Goal: Task Accomplishment & Management: Manage account settings

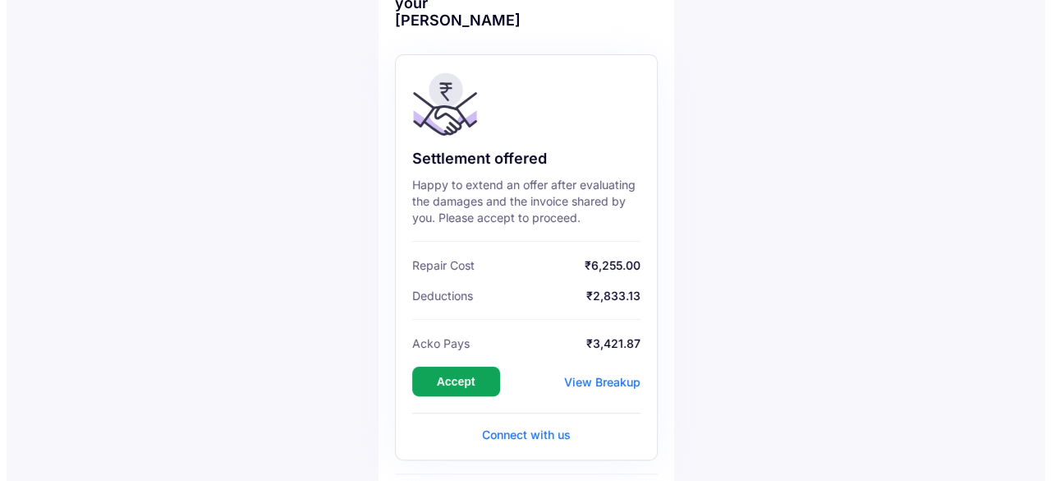
scroll to position [164, 0]
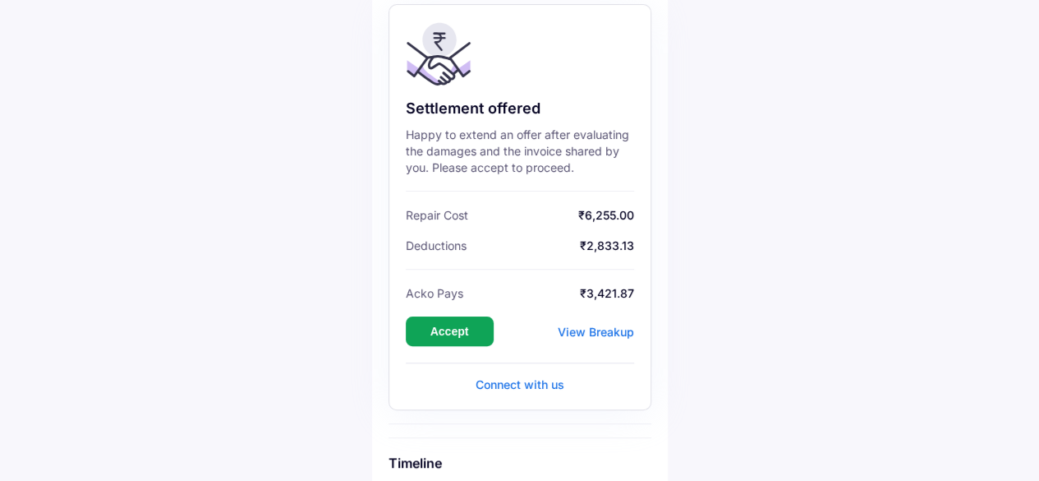
click at [605, 331] on div "View Breakup" at bounding box center [596, 331] width 76 height 14
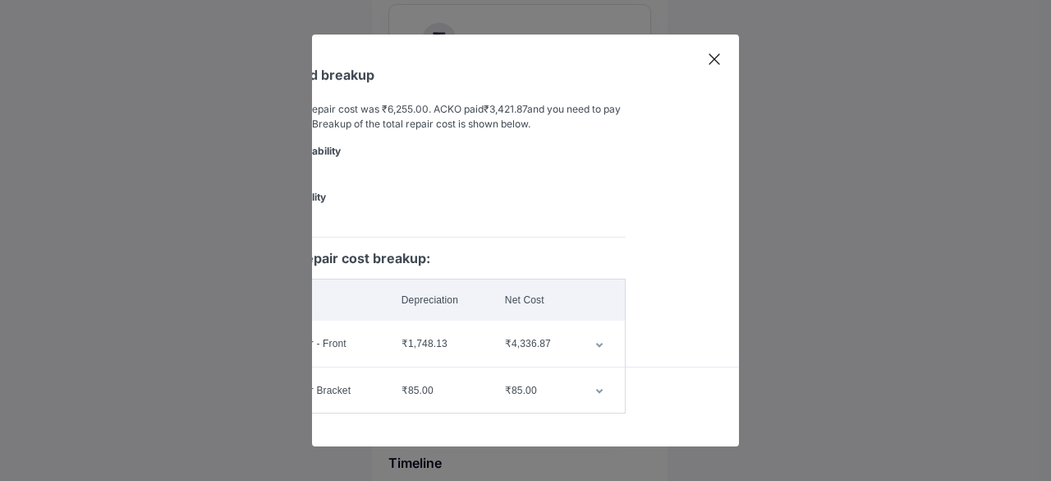
scroll to position [0, 0]
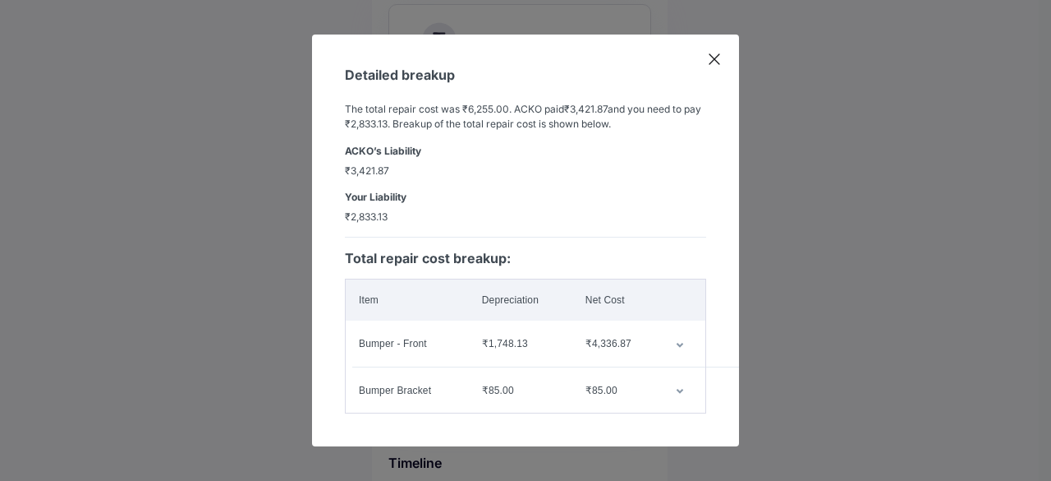
click at [677, 343] on icon "customized table" at bounding box center [680, 345] width 8 height 5
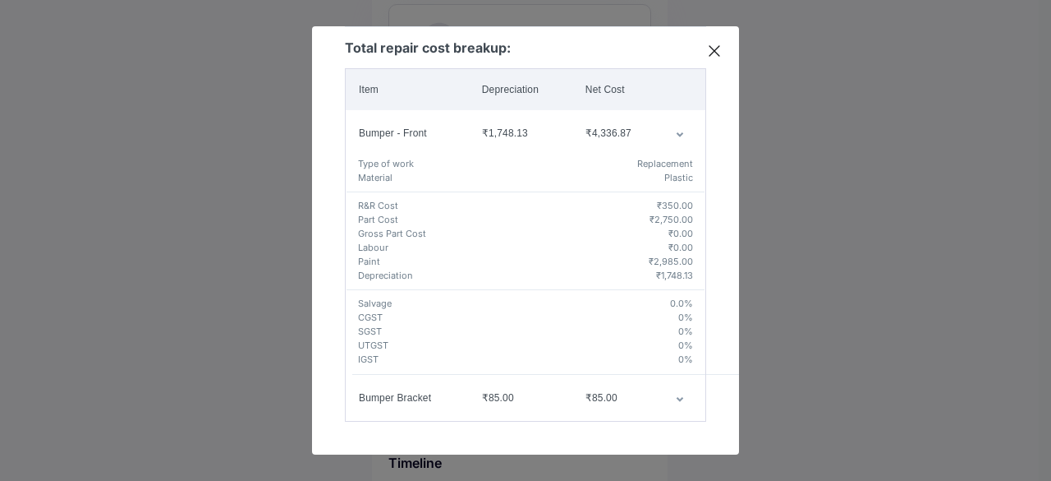
scroll to position [210, 0]
drag, startPoint x: 638, startPoint y: 251, endPoint x: 686, endPoint y: 252, distance: 47.6
click at [686, 252] on td "Type of work Replacement Material Plastic R&R Cost ₹350.00 Part Cost ₹2,750.00 …" at bounding box center [526, 261] width 361 height 211
drag, startPoint x: 647, startPoint y: 264, endPoint x: 680, endPoint y: 265, distance: 32.9
click at [680, 269] on h5 "₹1,748.13" at bounding box center [674, 276] width 37 height 14
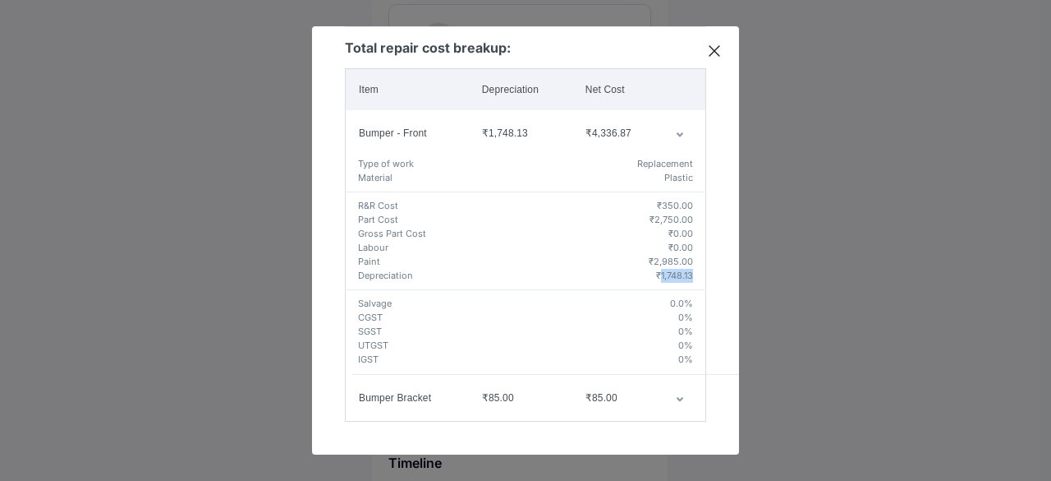
copy h5 "1,748.13"
click at [715, 54] on icon at bounding box center [714, 51] width 16 height 16
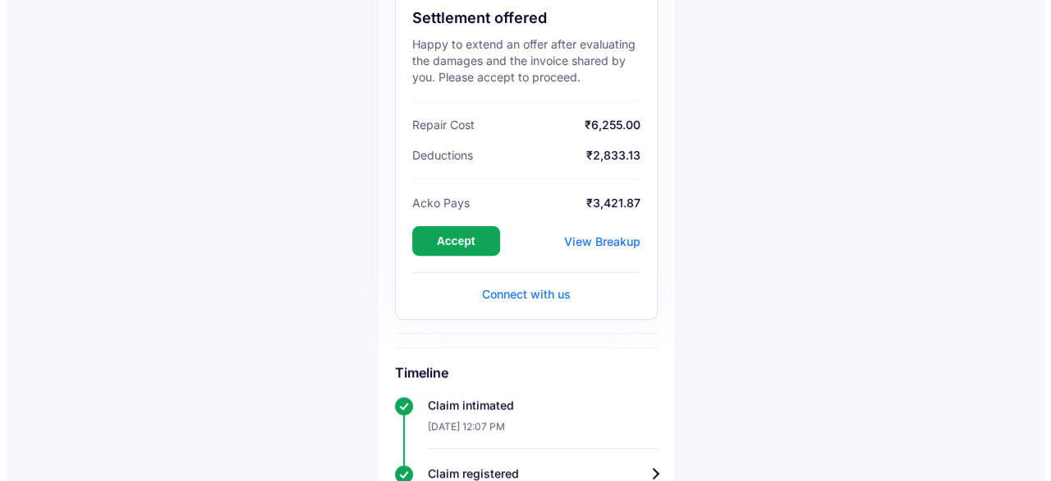
scroll to position [239, 0]
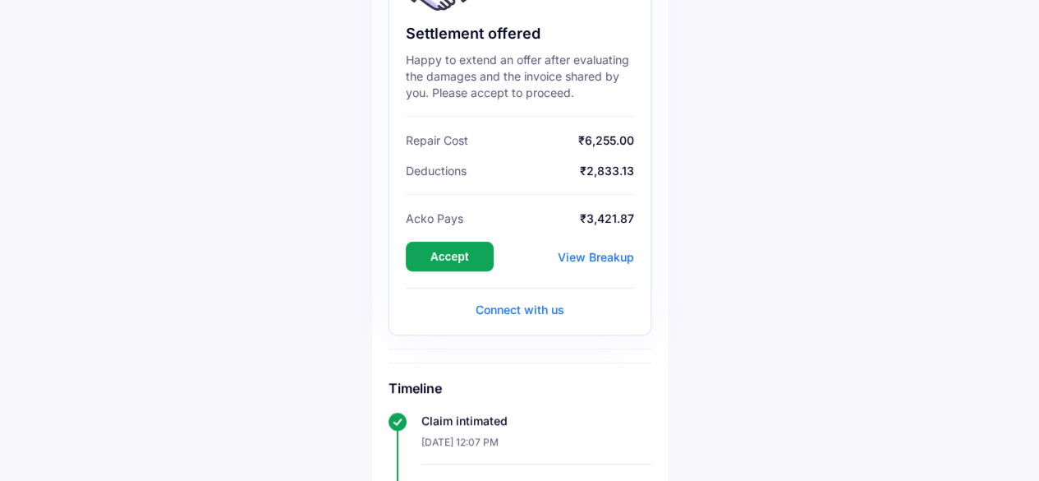
click at [610, 260] on div "View Breakup" at bounding box center [596, 257] width 76 height 14
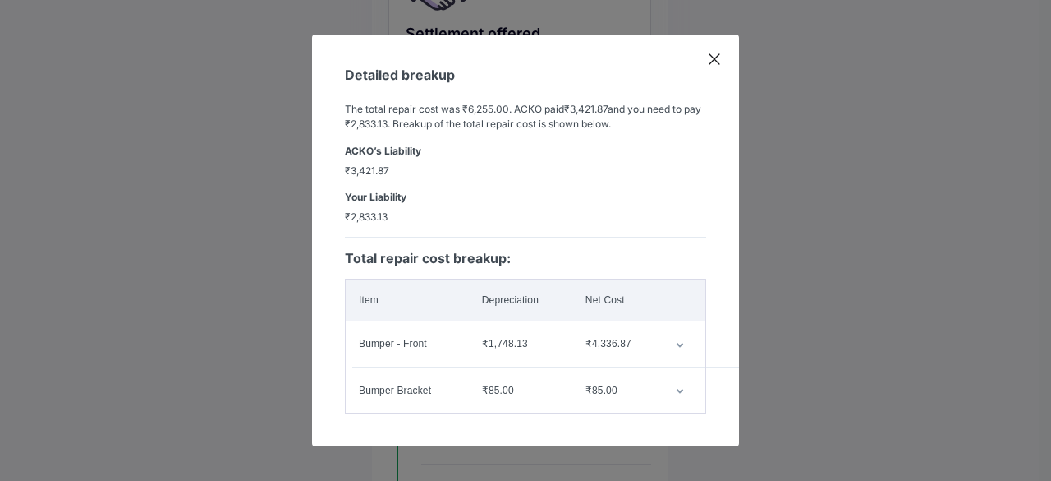
click at [715, 54] on icon at bounding box center [715, 59] width 10 height 10
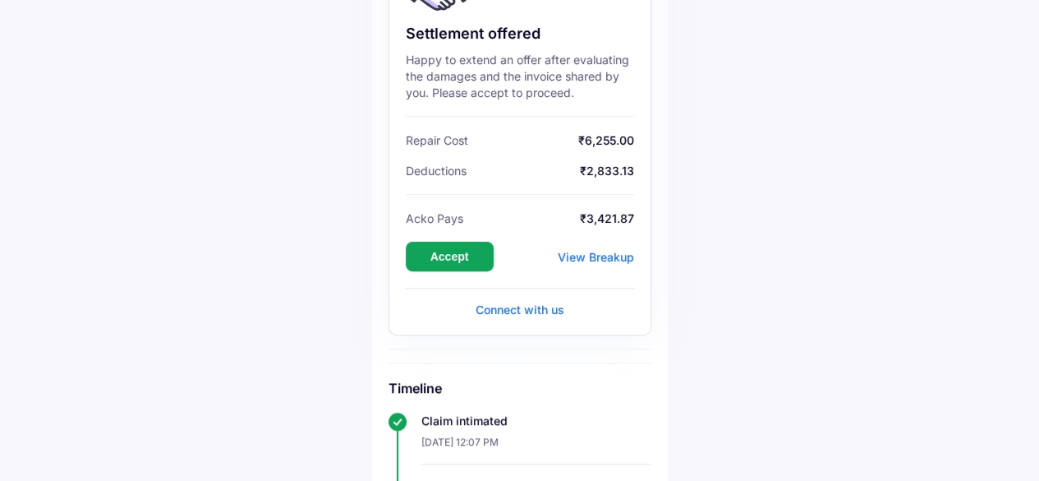
click at [611, 167] on span "₹2,833.13" at bounding box center [552, 170] width 163 height 14
click at [596, 176] on span "₹2,833.13" at bounding box center [552, 170] width 163 height 14
click at [583, 264] on div "Accept View Breakup" at bounding box center [520, 256] width 228 height 30
click at [584, 258] on div "View Breakup" at bounding box center [596, 257] width 76 height 14
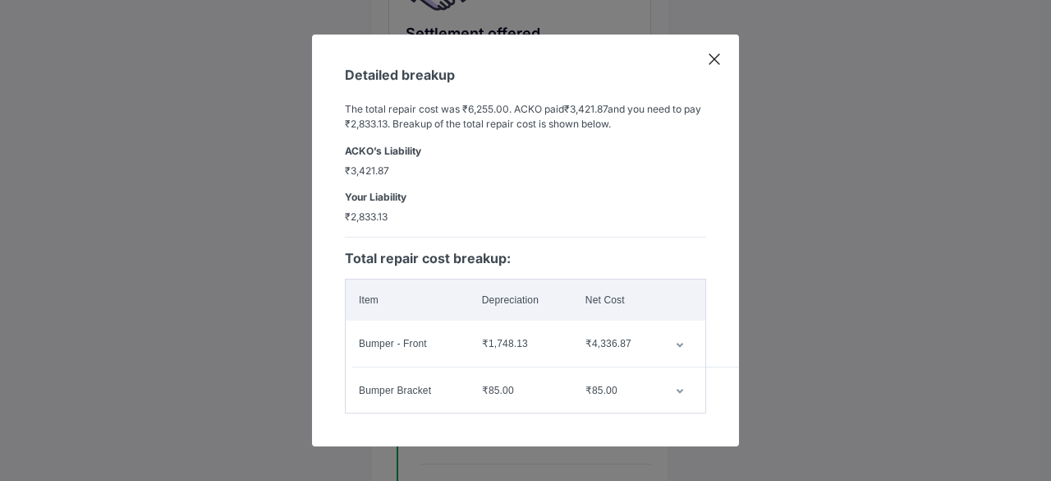
click at [676, 389] on icon "customized table" at bounding box center [680, 391] width 8 height 5
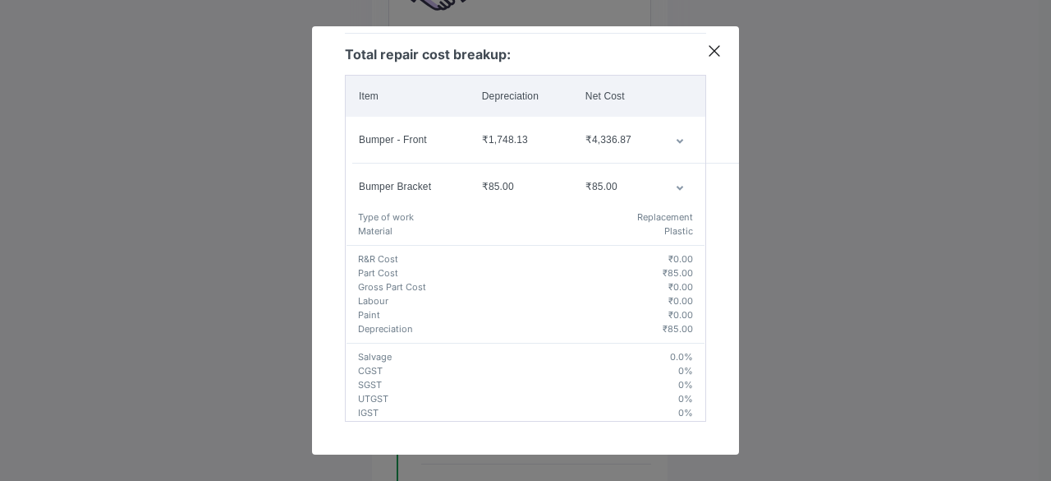
scroll to position [205, 0]
click at [676, 139] on icon "customized table" at bounding box center [680, 141] width 8 height 5
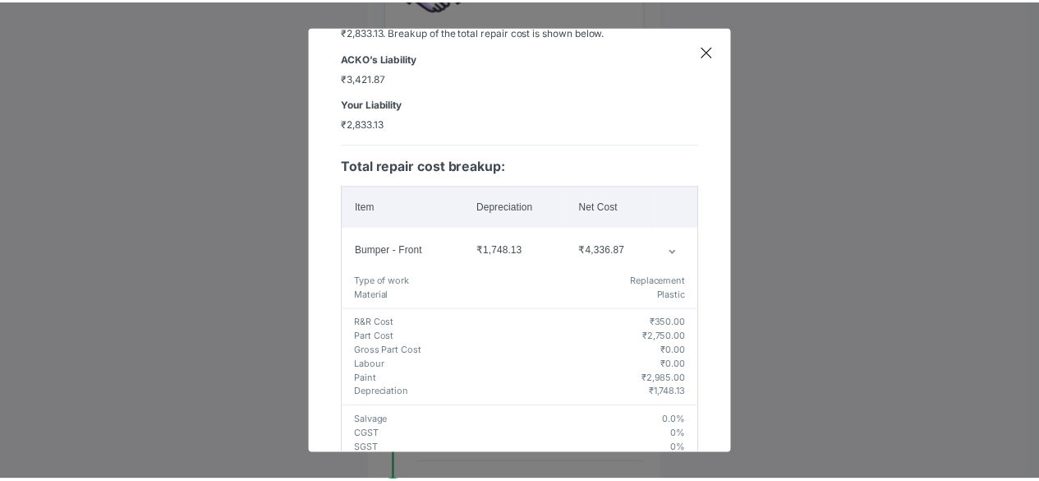
scroll to position [164, 0]
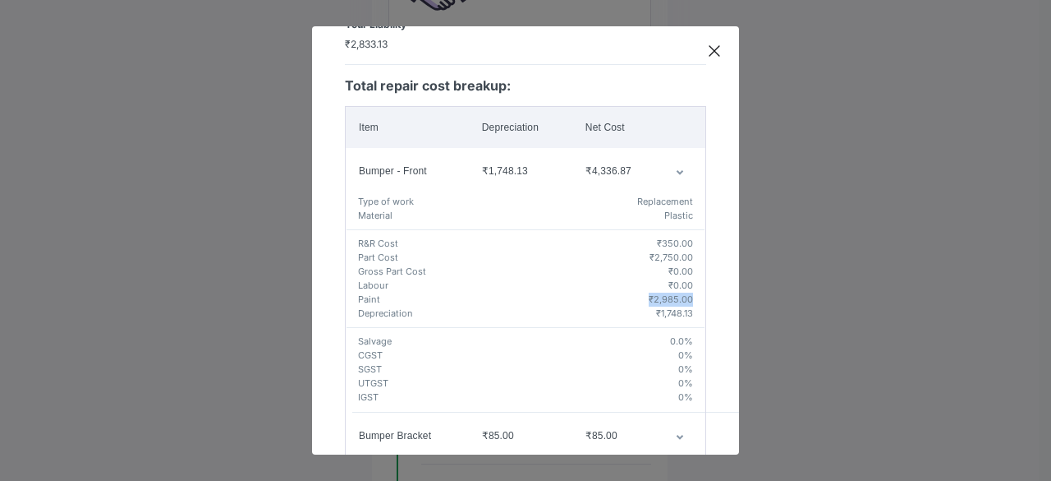
drag, startPoint x: 634, startPoint y: 297, endPoint x: 683, endPoint y: 297, distance: 49.3
click at [683, 297] on td "Type of work Replacement Material Plastic R&R Cost ₹350.00 Part Cost ₹2,750.00 …" at bounding box center [526, 299] width 361 height 211
copy div "₹2,985.00"
click at [161, 205] on div "Detailed breakup The total repair cost was ₹6,255.00 . ACKO paid ₹3,421.87 and …" at bounding box center [525, 240] width 1051 height 481
click at [713, 52] on icon at bounding box center [715, 51] width 10 height 10
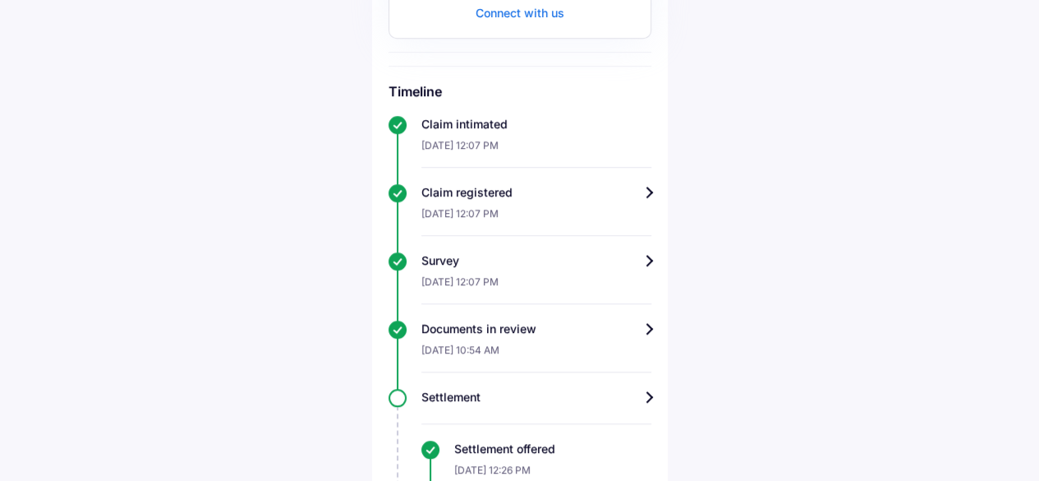
scroll to position [321, 0]
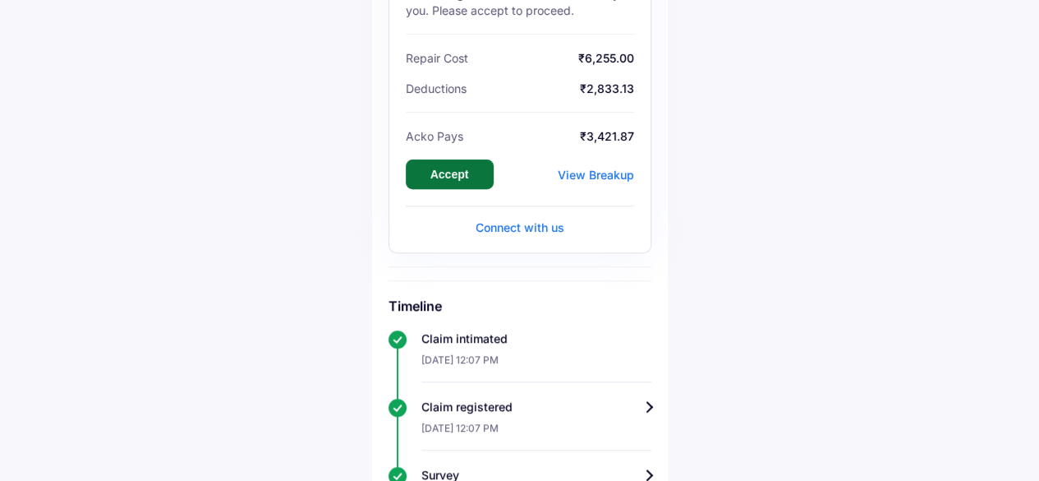
click at [435, 177] on button "Accept" at bounding box center [450, 174] width 88 height 30
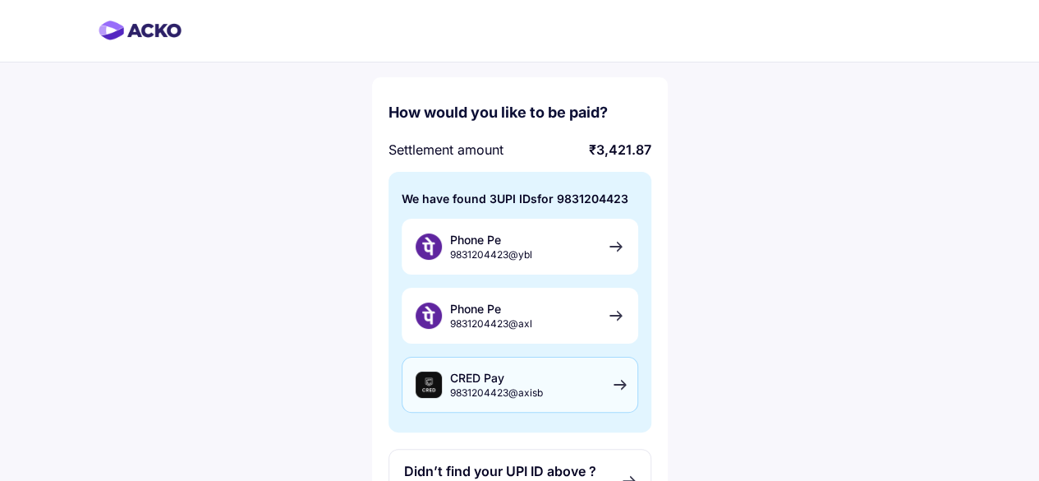
click at [615, 384] on div "CRED Pay 9831204423@axisb" at bounding box center [520, 384] width 237 height 56
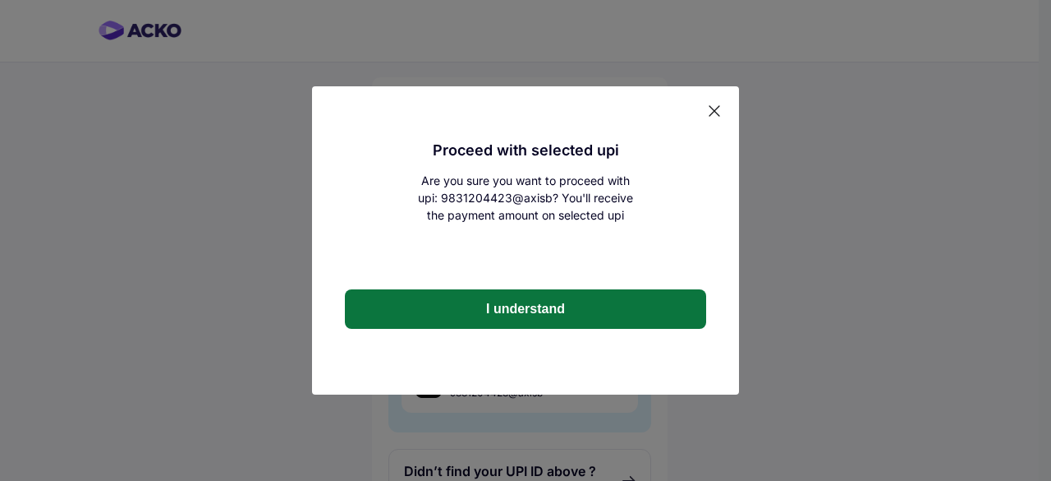
click at [510, 311] on button "I understand" at bounding box center [525, 308] width 361 height 39
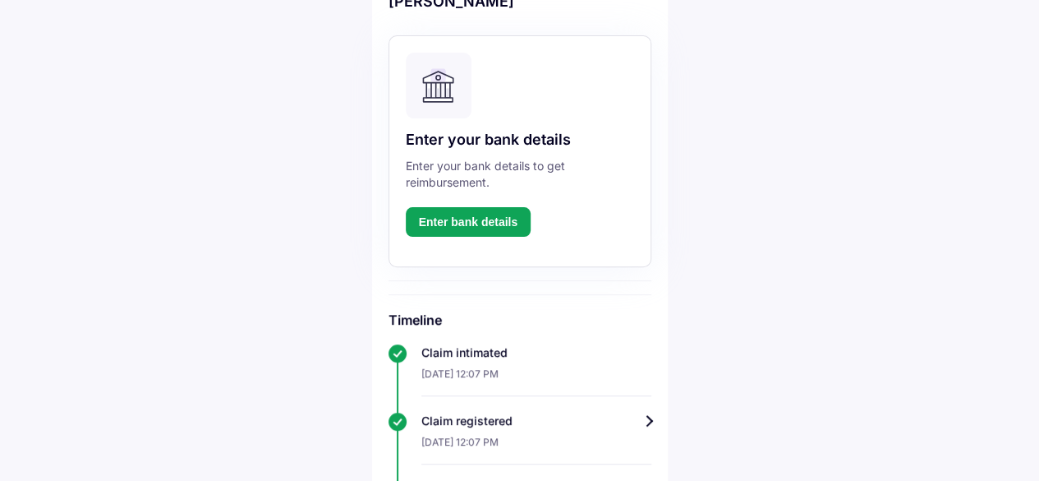
scroll to position [45, 0]
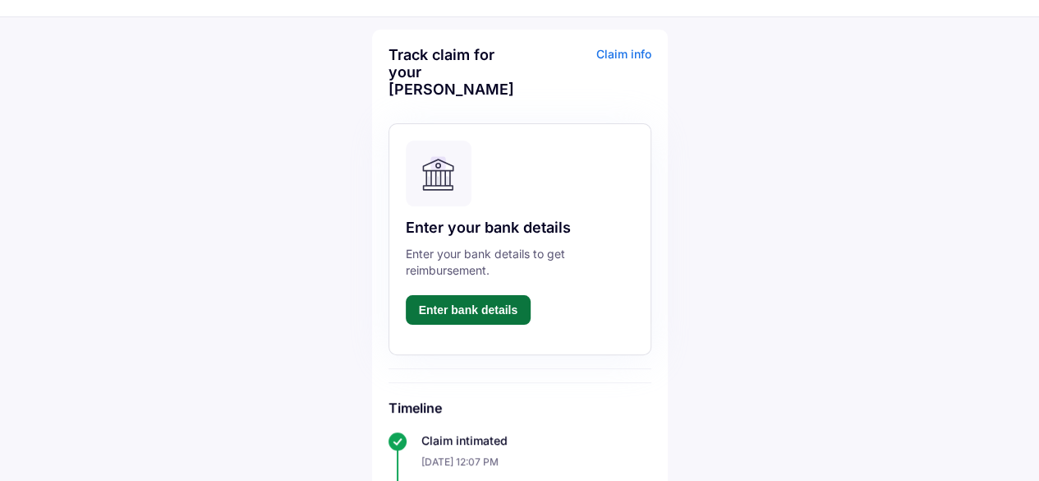
click at [468, 315] on button "Enter bank details" at bounding box center [469, 310] width 126 height 30
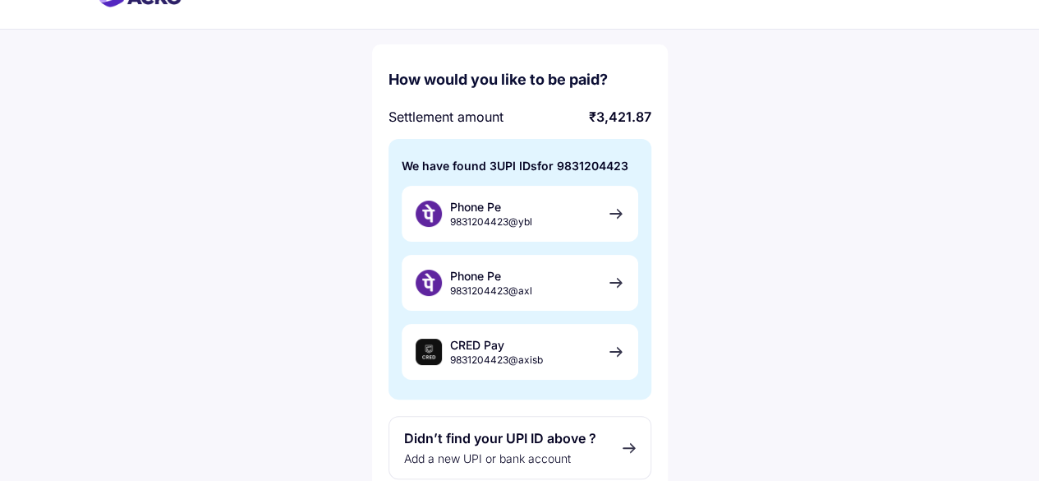
scroll to position [59, 0]
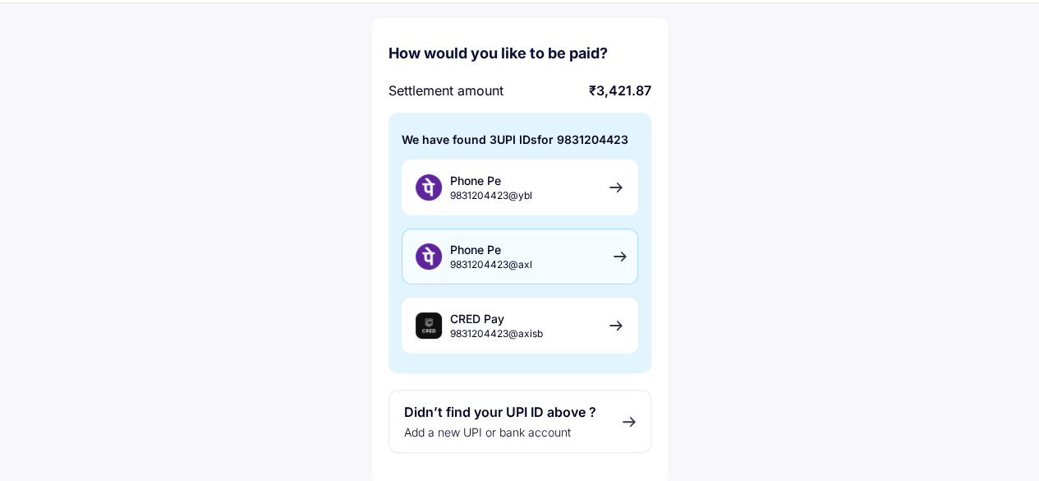
click at [613, 252] on div "Phone Pe [PHONE_NUMBER]@axl" at bounding box center [520, 256] width 237 height 56
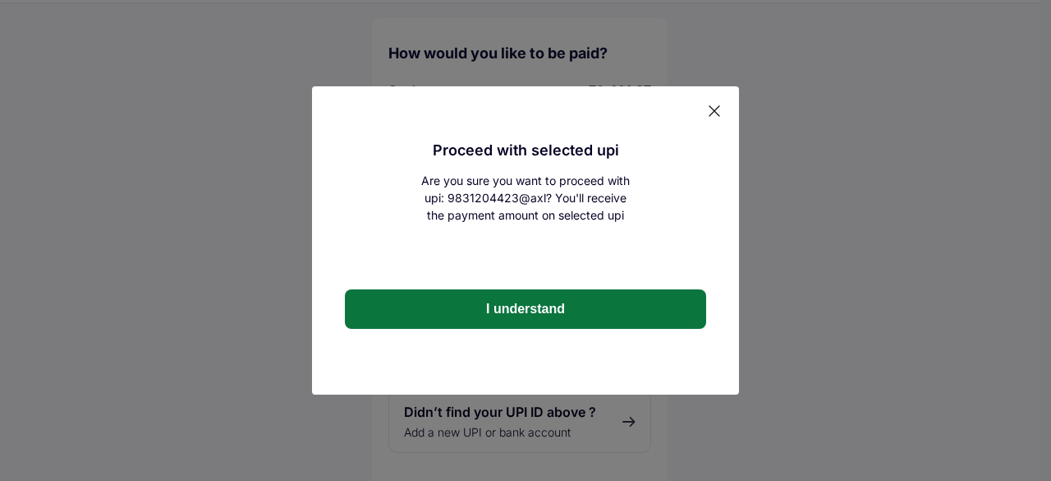
click at [513, 308] on button "I understand" at bounding box center [525, 308] width 361 height 39
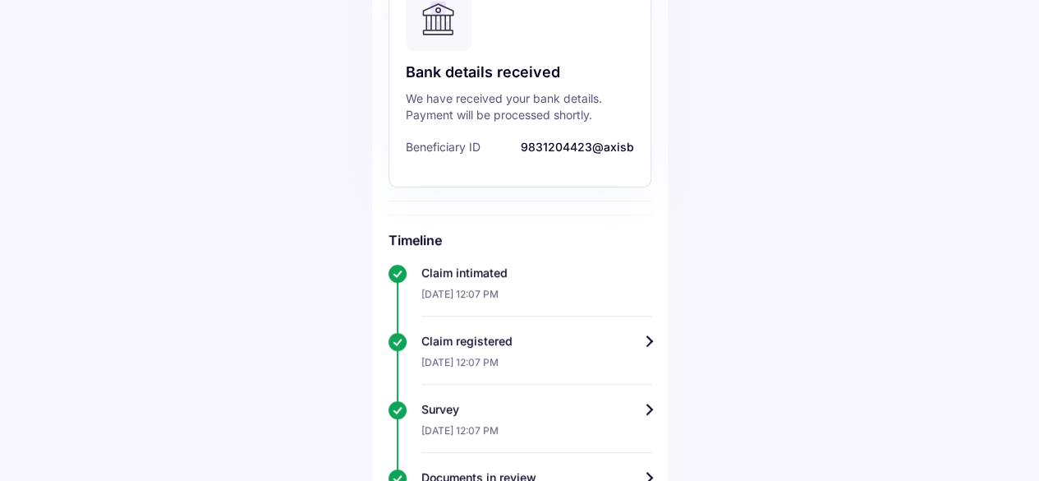
scroll to position [21, 0]
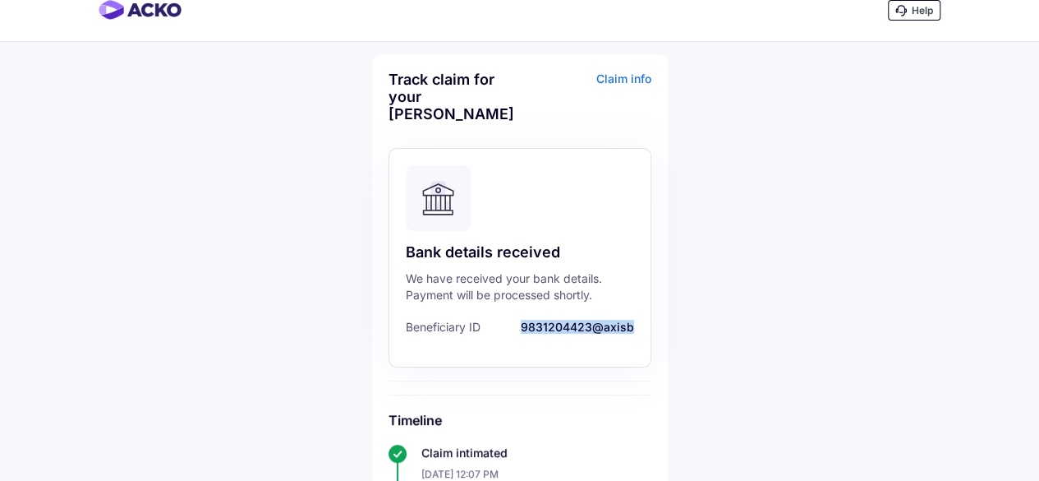
drag, startPoint x: 524, startPoint y: 326, endPoint x: 639, endPoint y: 327, distance: 115.0
click at [639, 327] on div "Bank details received We have received your bank details. Payment will be proce…" at bounding box center [520, 257] width 263 height 219
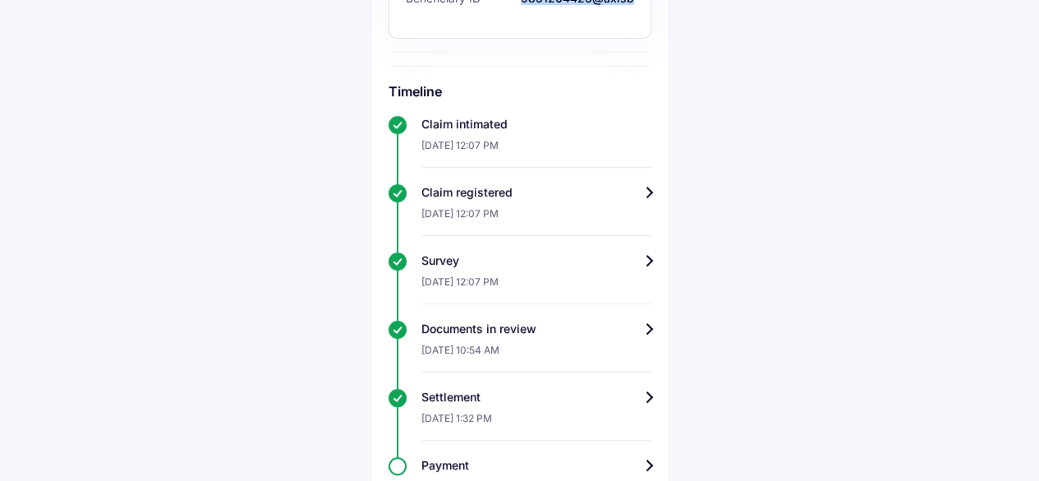
scroll to position [267, 0]
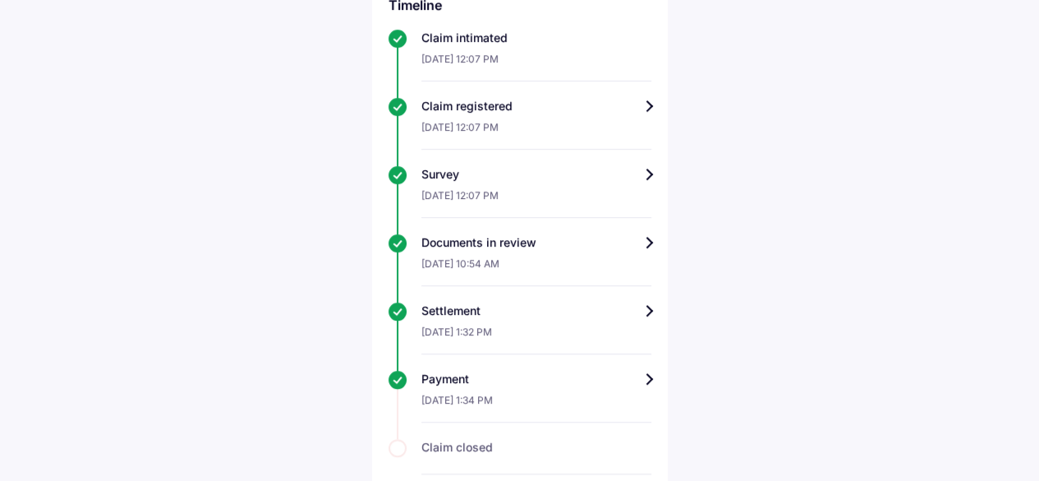
scroll to position [515, 0]
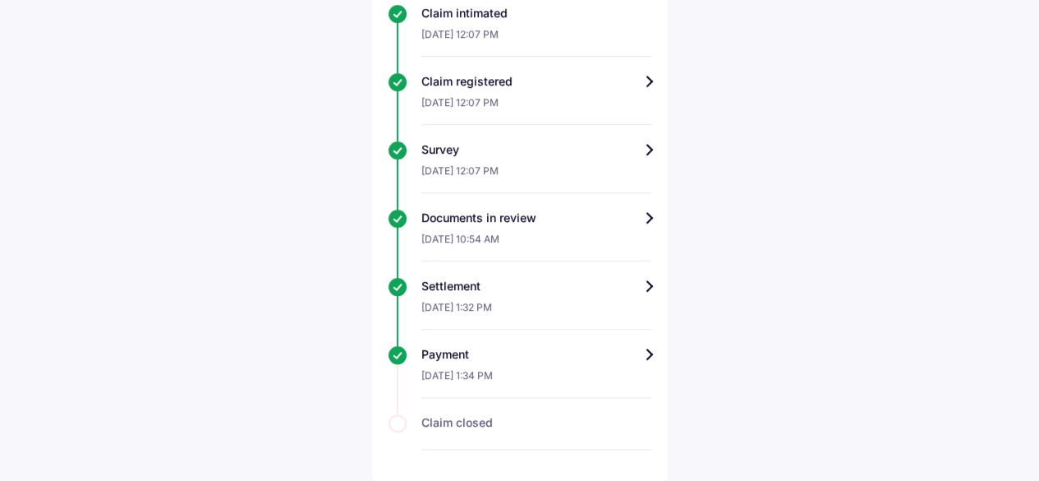
click at [639, 357] on div "Payment" at bounding box center [536, 354] width 230 height 16
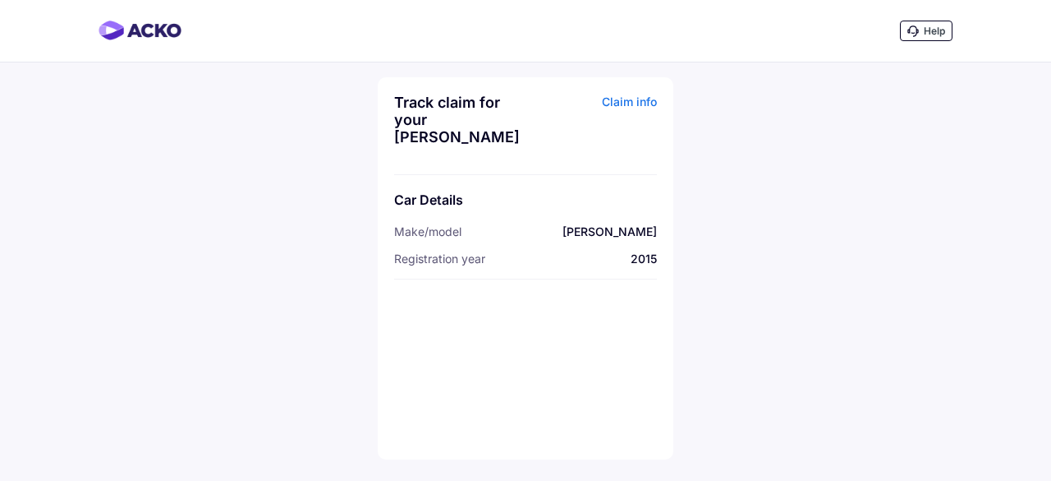
click at [632, 106] on div "Claim info" at bounding box center [593, 126] width 127 height 64
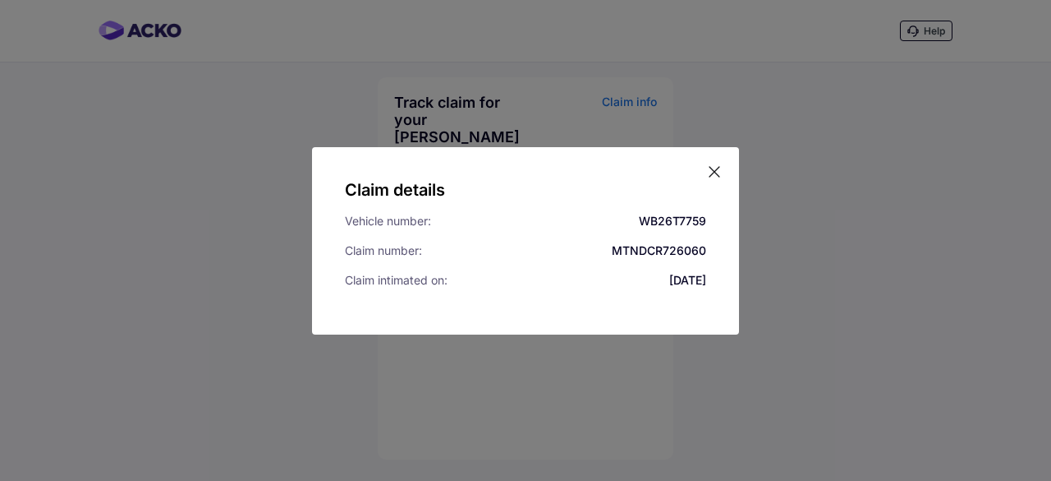
click at [713, 171] on icon at bounding box center [714, 171] width 16 height 16
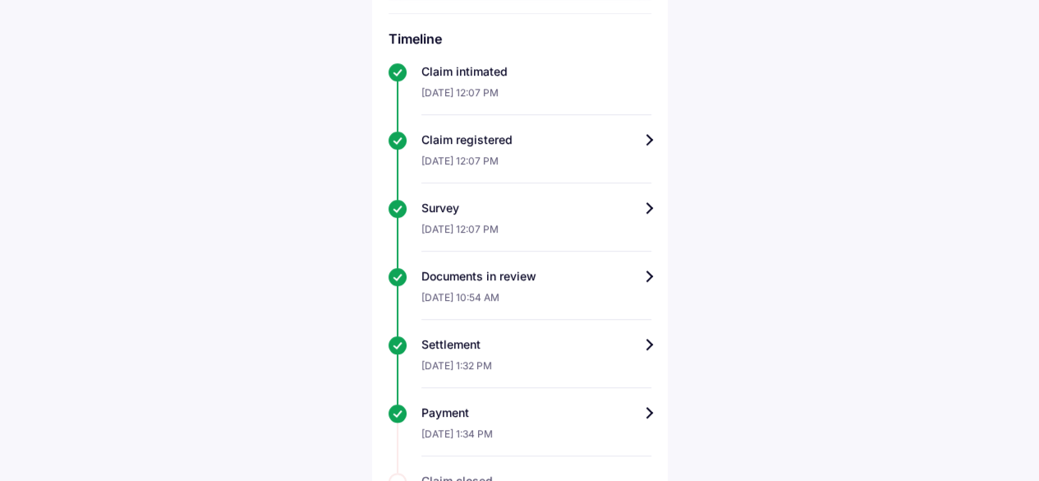
scroll to position [433, 0]
